Goal: Check status: Check status

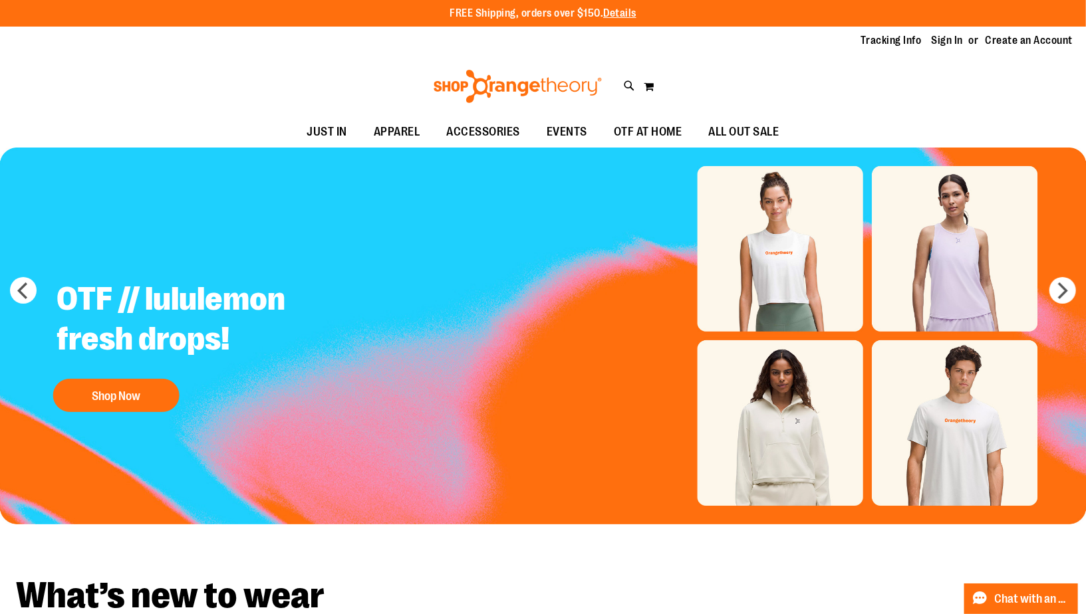
click at [943, 49] on div "Tracking Info Sign In Return to Procurement Create an Account" at bounding box center [543, 41] width 1086 height 29
click at [940, 39] on link "Sign In" at bounding box center [947, 40] width 32 height 15
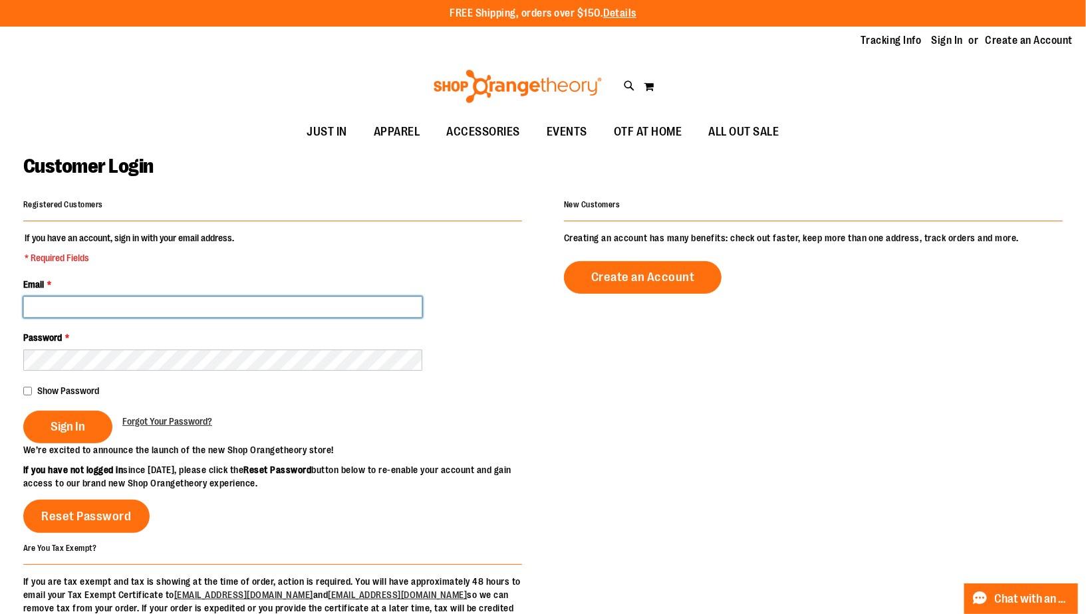
click at [388, 304] on input "Email *" at bounding box center [222, 306] width 399 height 21
type input "**********"
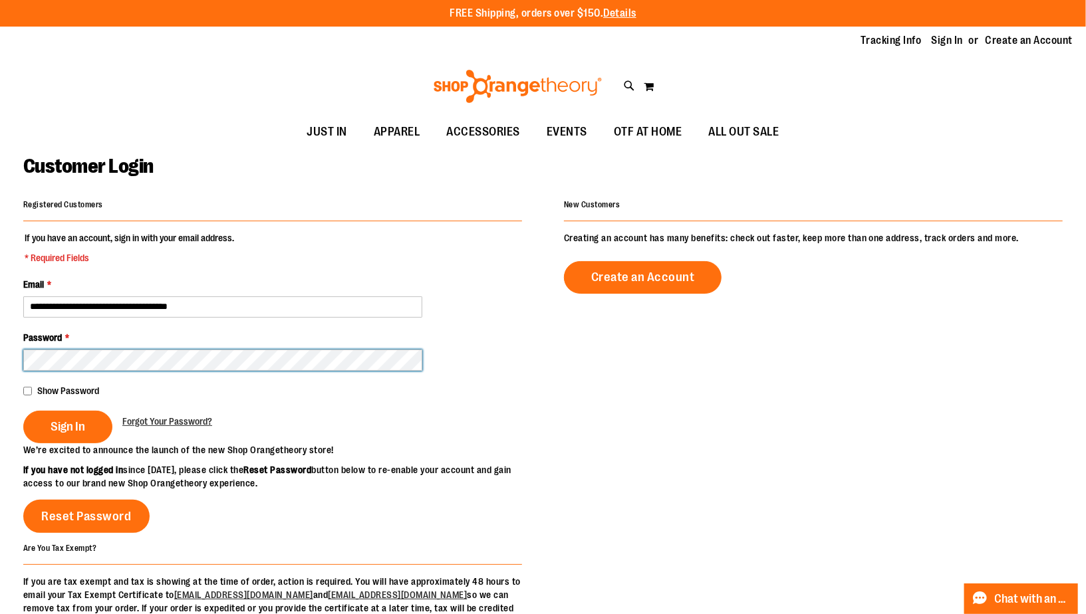
click at [23, 411] on button "Sign In" at bounding box center [67, 427] width 89 height 33
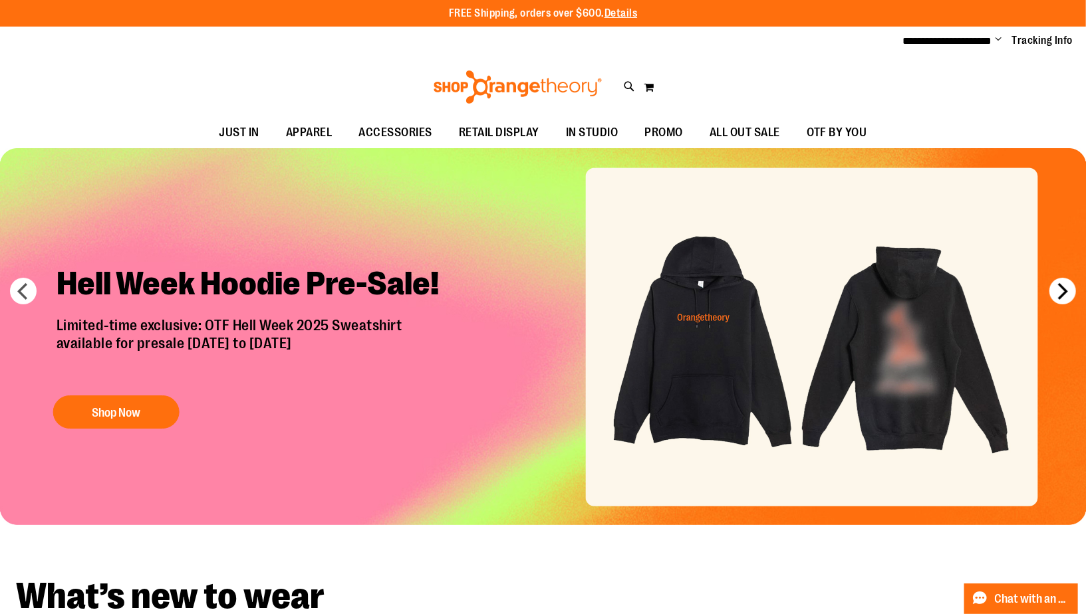
click at [1058, 291] on button "next" at bounding box center [1062, 291] width 27 height 27
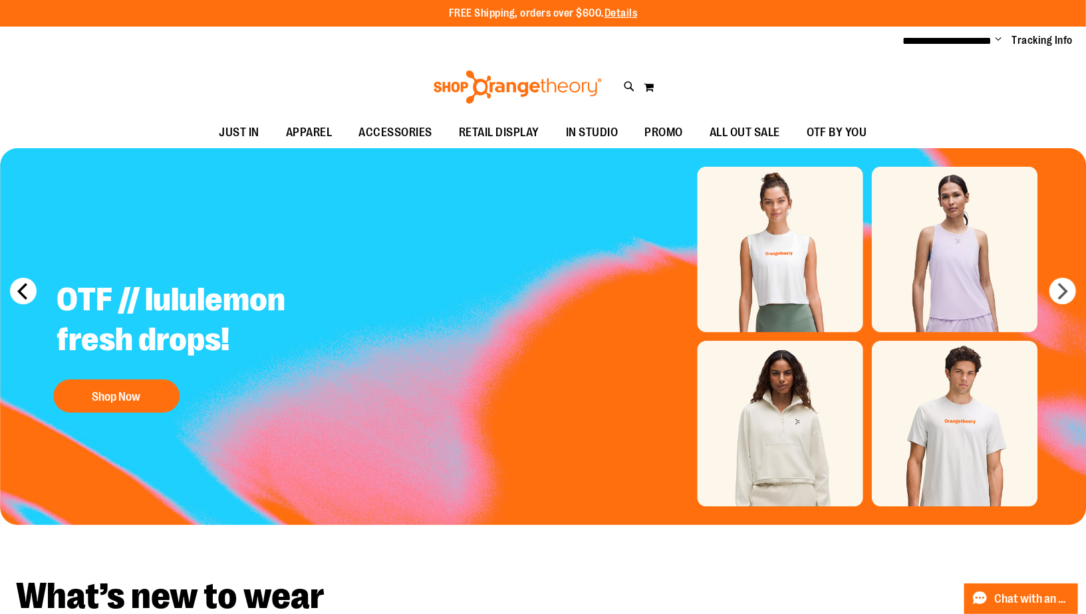
click at [19, 288] on button "prev" at bounding box center [23, 291] width 27 height 27
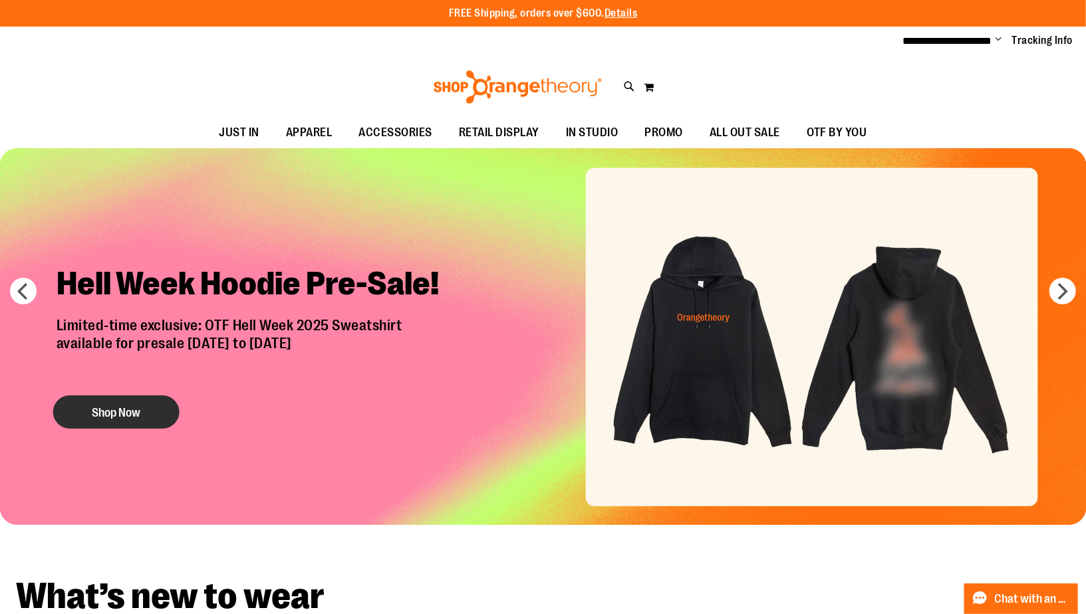
click at [96, 408] on button "Shop Now" at bounding box center [116, 412] width 126 height 33
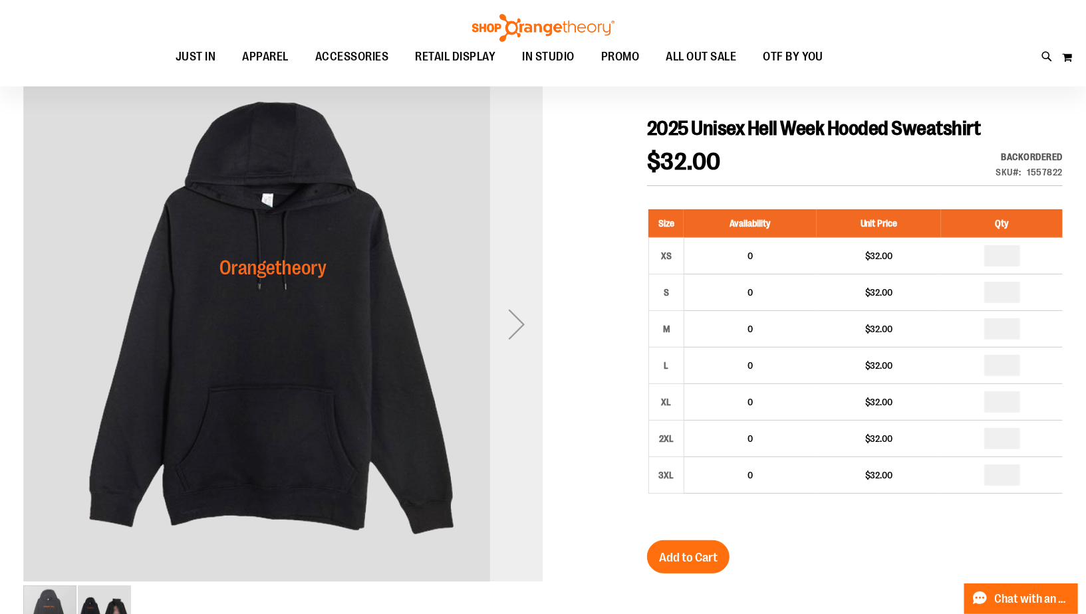
scroll to position [143, 0]
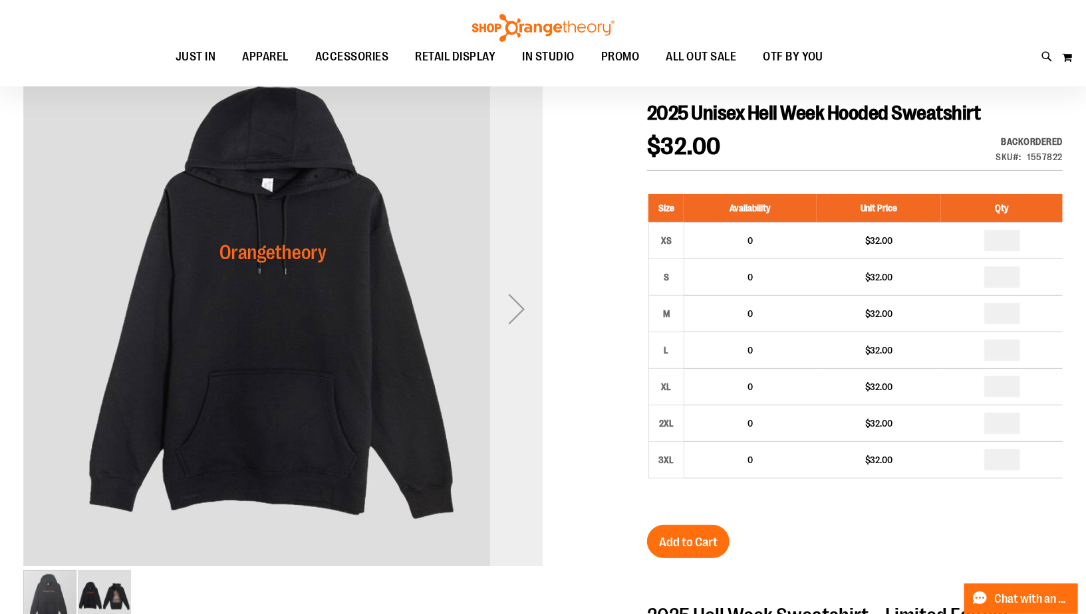
click at [513, 313] on div "Next" at bounding box center [516, 309] width 53 height 53
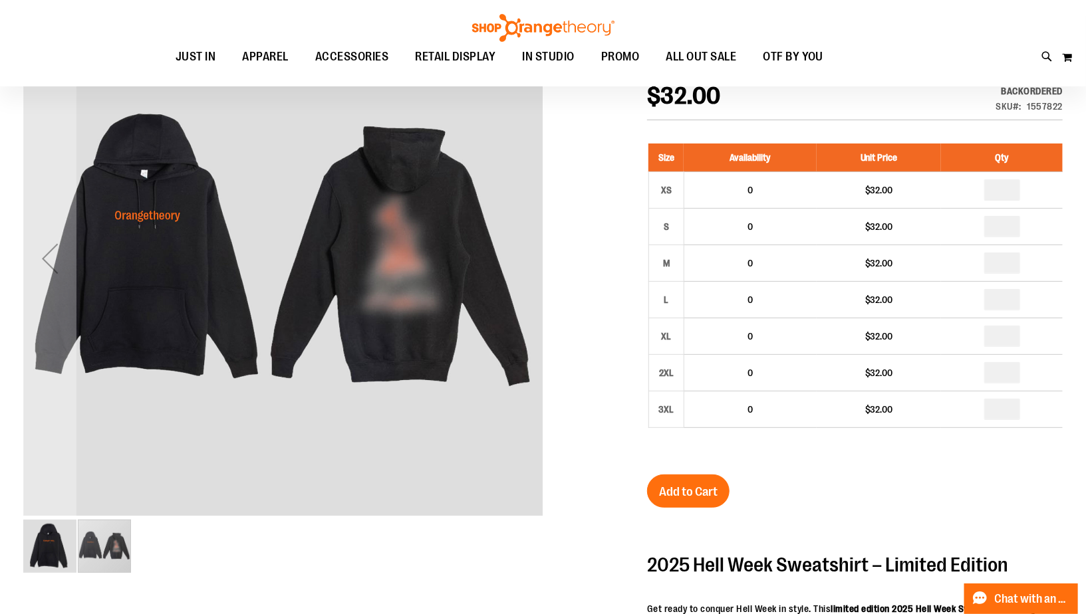
scroll to position [177, 0]
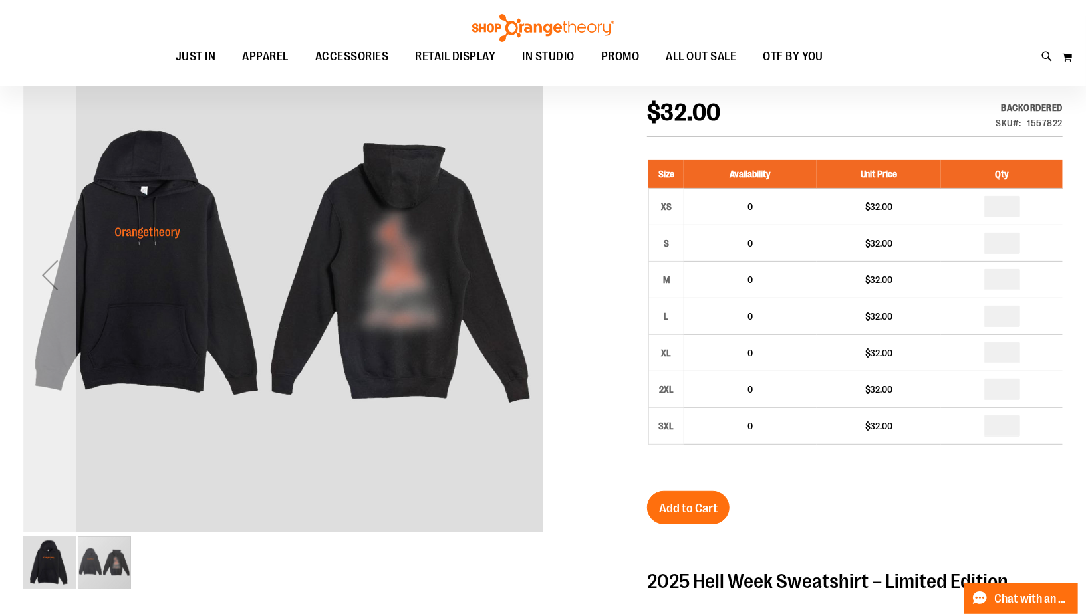
click at [62, 280] on div "Previous" at bounding box center [49, 275] width 53 height 53
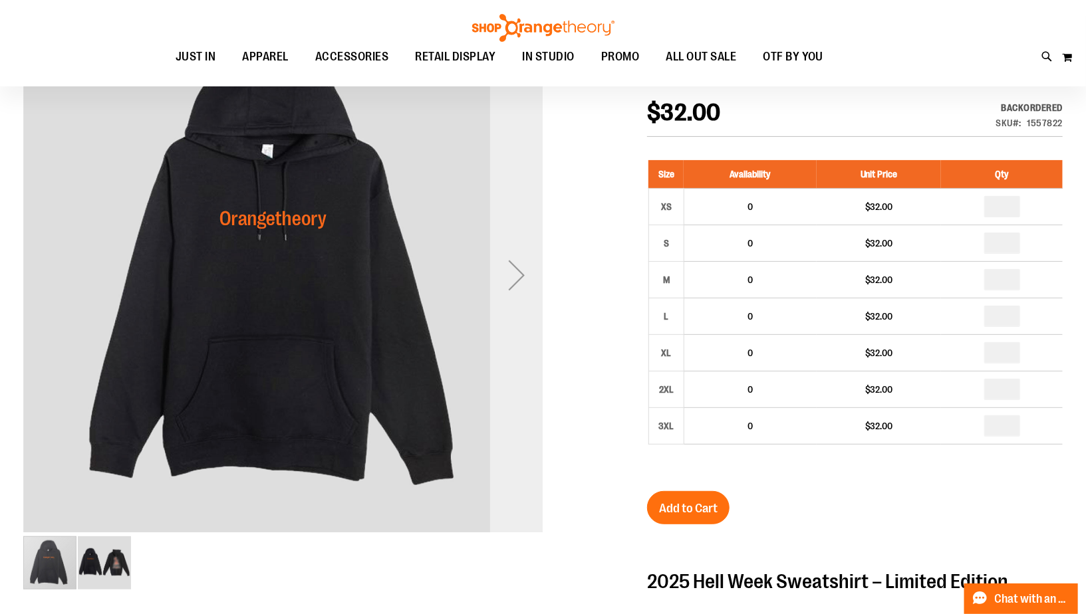
click at [509, 279] on div "Next" at bounding box center [516, 275] width 53 height 53
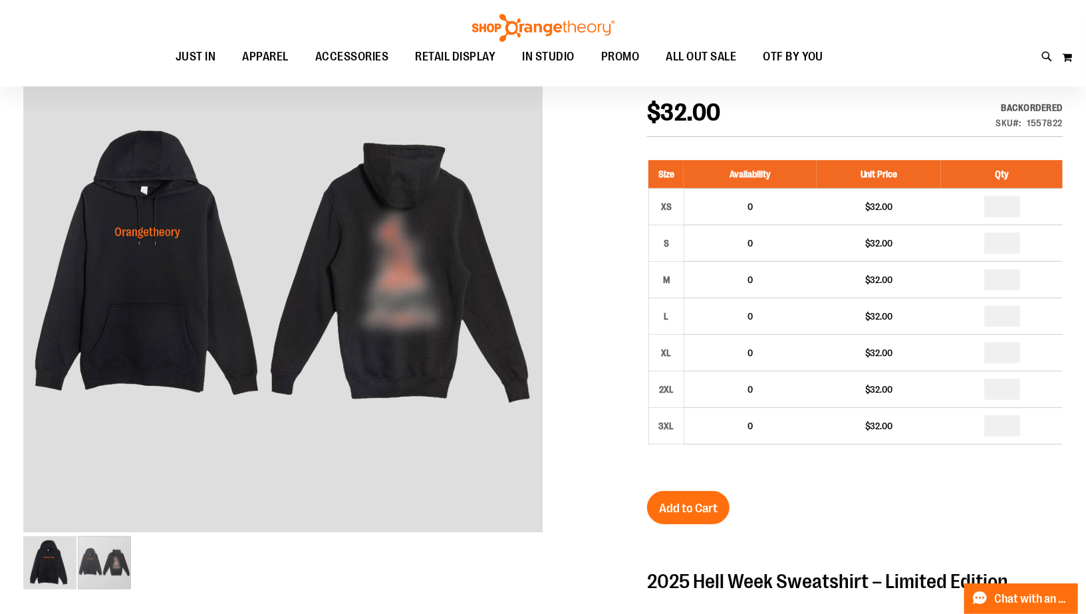
scroll to position [0, 0]
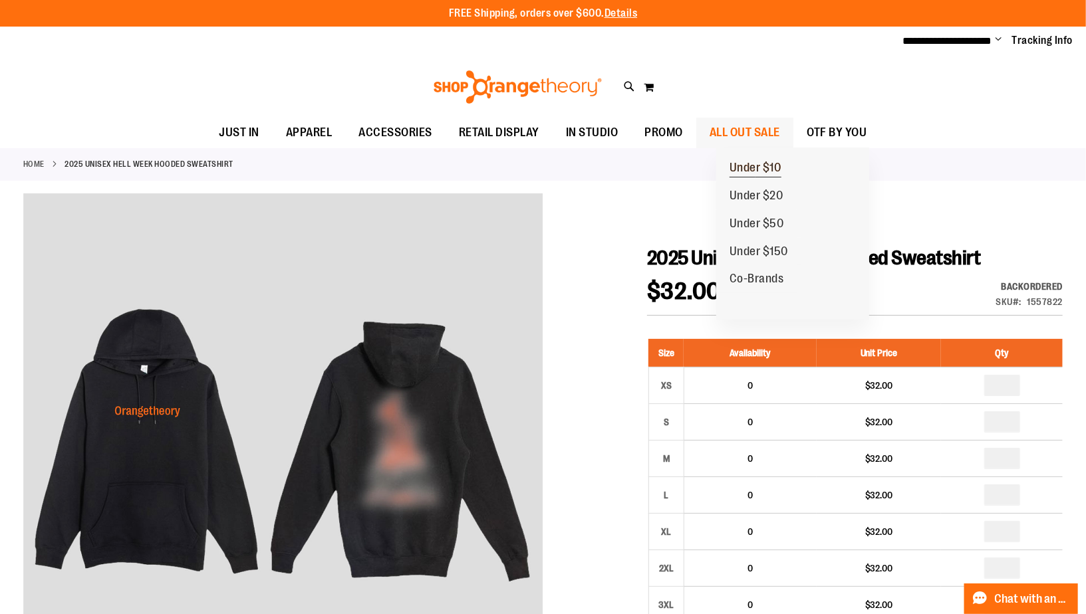
click at [773, 162] on span "Under $10" at bounding box center [755, 169] width 52 height 17
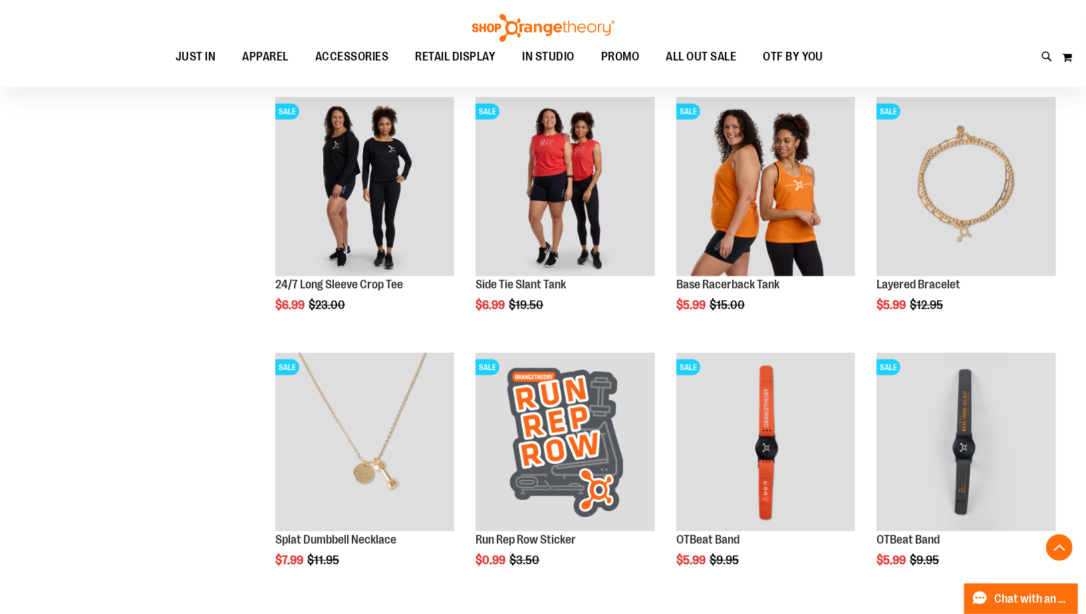
scroll to position [1019, 0]
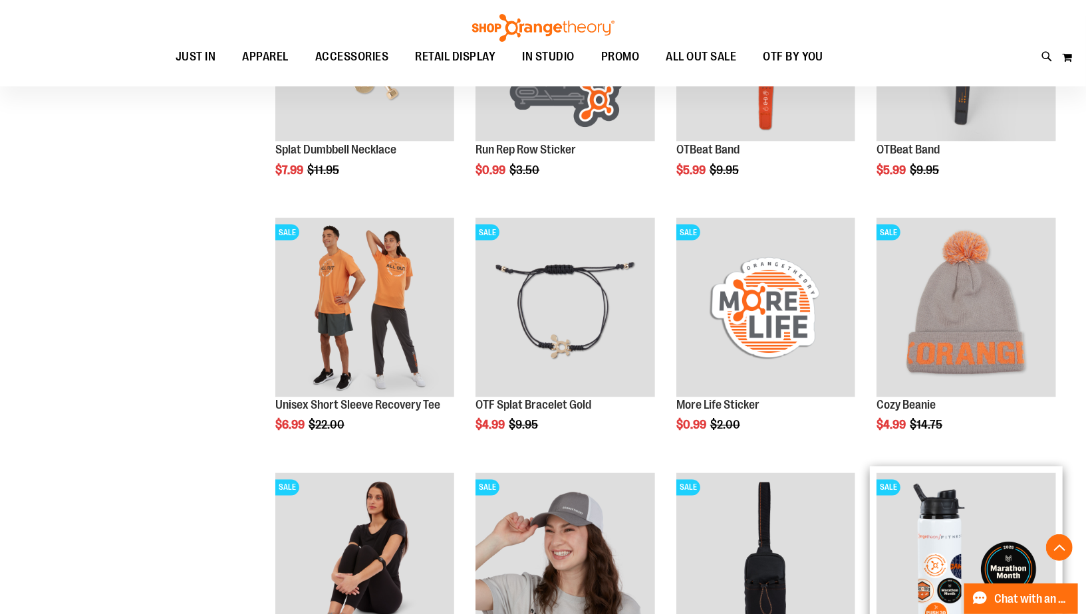
scroll to position [1223, 0]
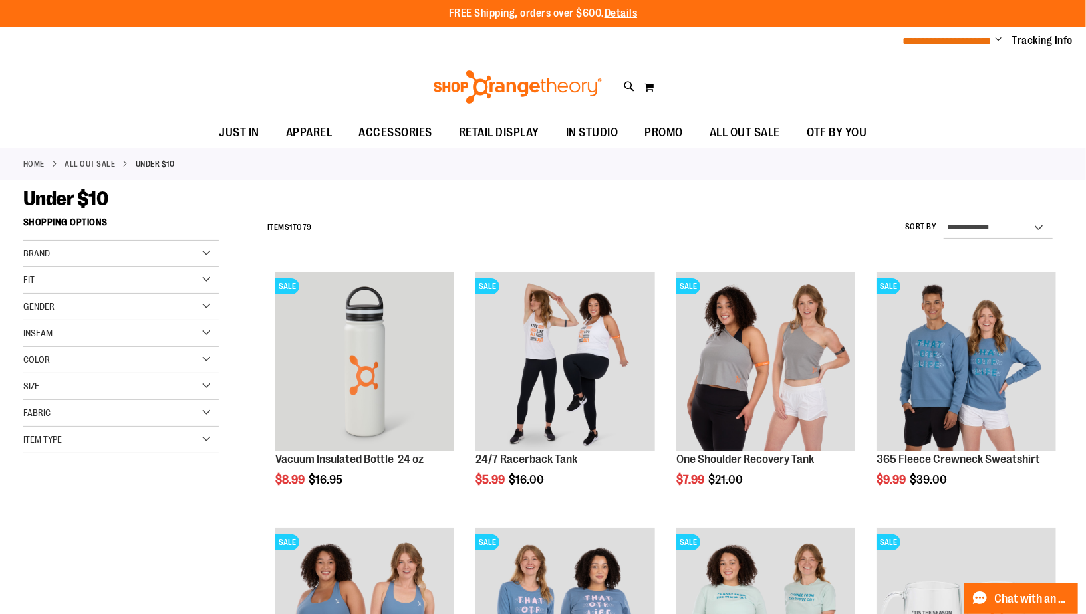
click at [963, 43] on span "**********" at bounding box center [947, 41] width 89 height 10
click at [995, 38] on span "Change" at bounding box center [998, 40] width 7 height 13
click at [949, 64] on link "My Account" at bounding box center [951, 64] width 116 height 25
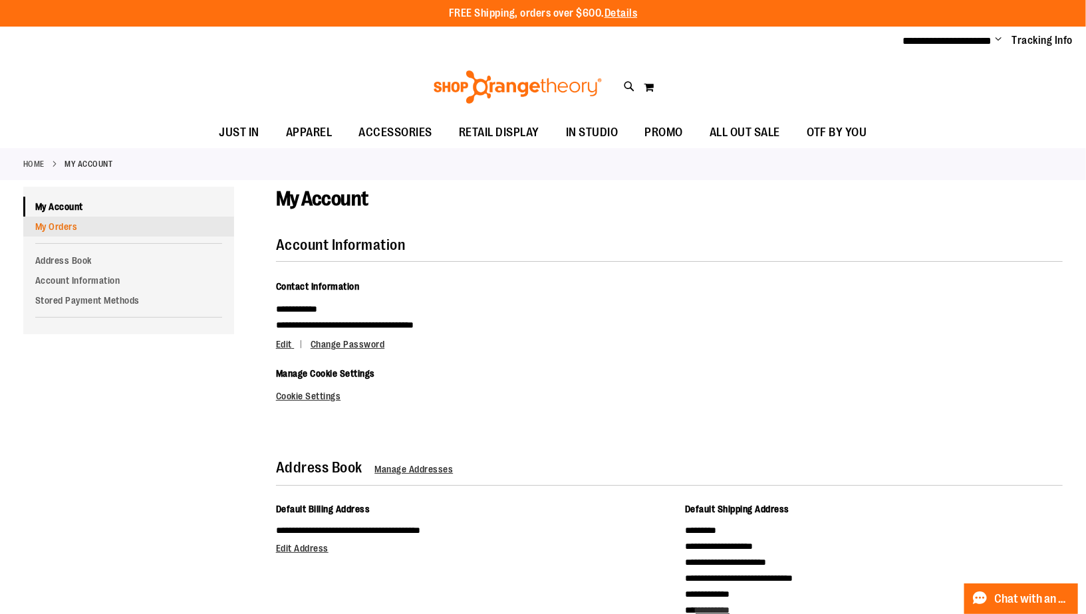
click at [55, 225] on link "My Orders" at bounding box center [128, 227] width 211 height 20
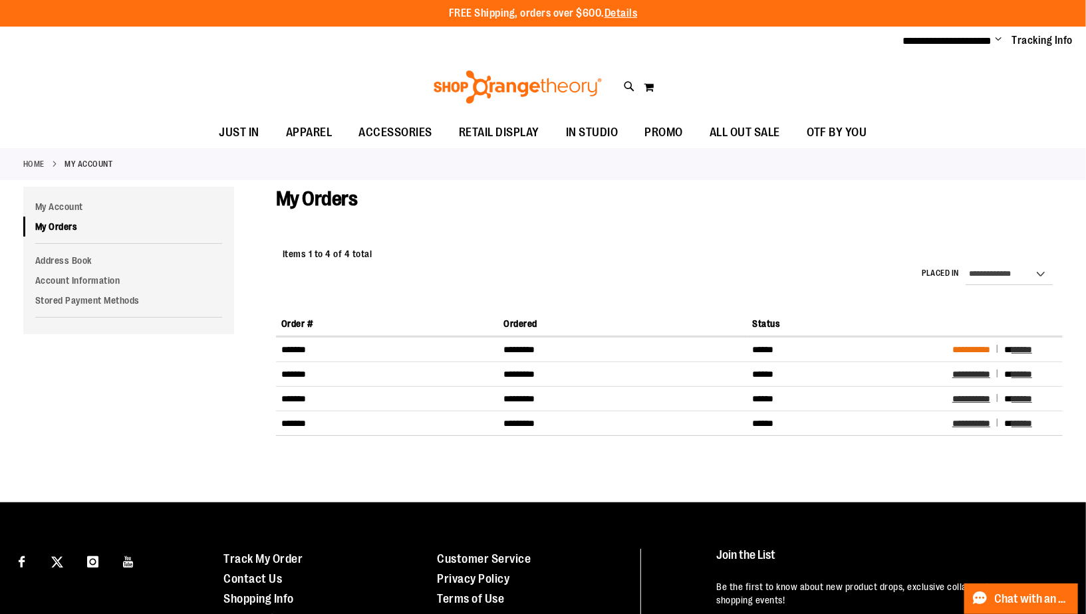
click at [975, 345] on span "**********" at bounding box center [971, 349] width 38 height 9
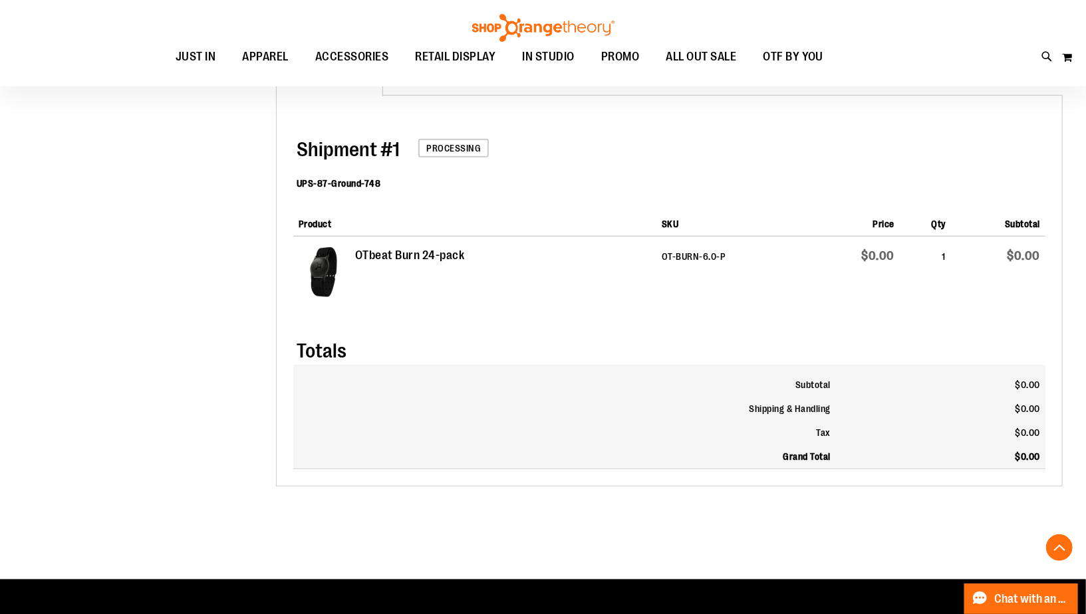
scroll to position [427, 0]
